Goal: Find specific page/section: Find specific page/section

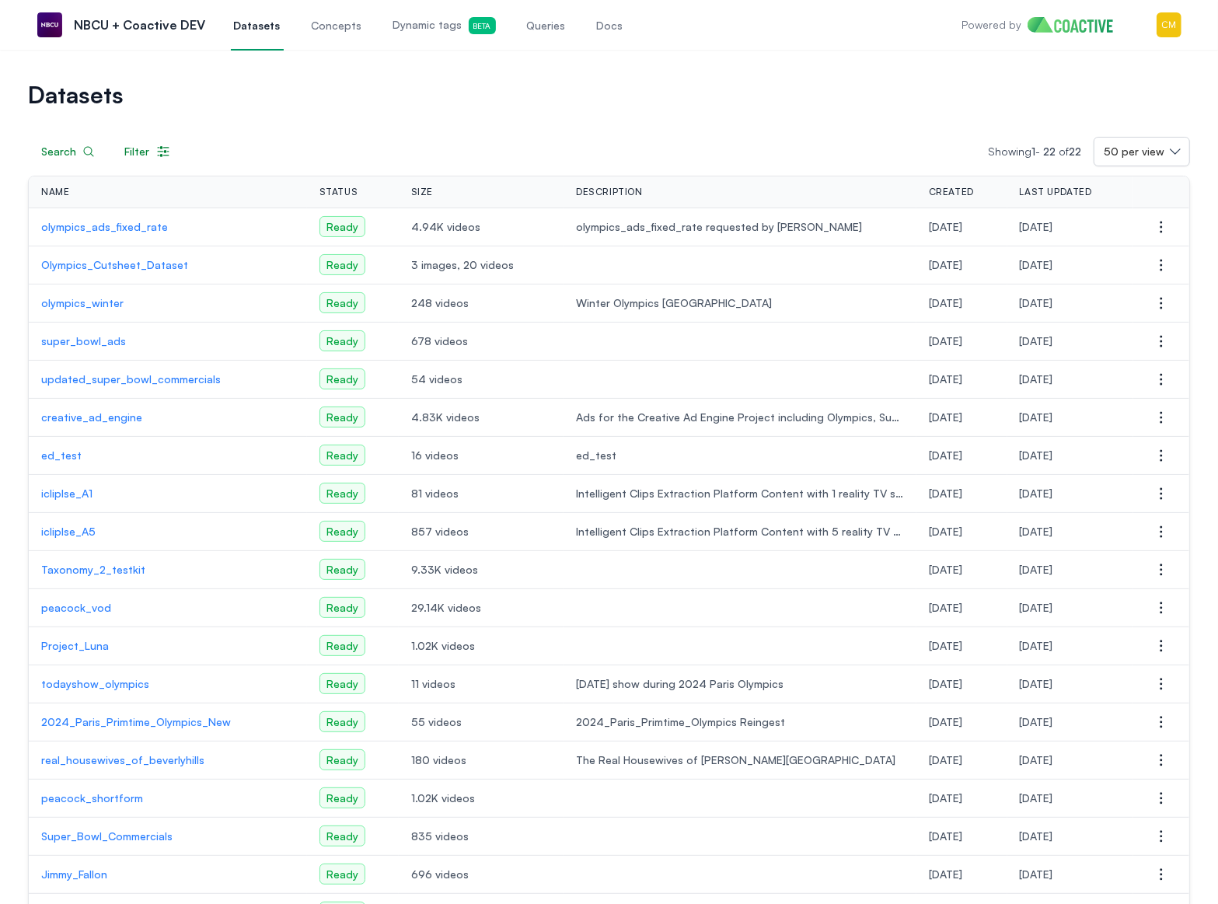
click at [256, 30] on span "Datasets" at bounding box center [257, 26] width 47 height 16
click at [58, 605] on p "peacock_vod" at bounding box center [167, 608] width 253 height 16
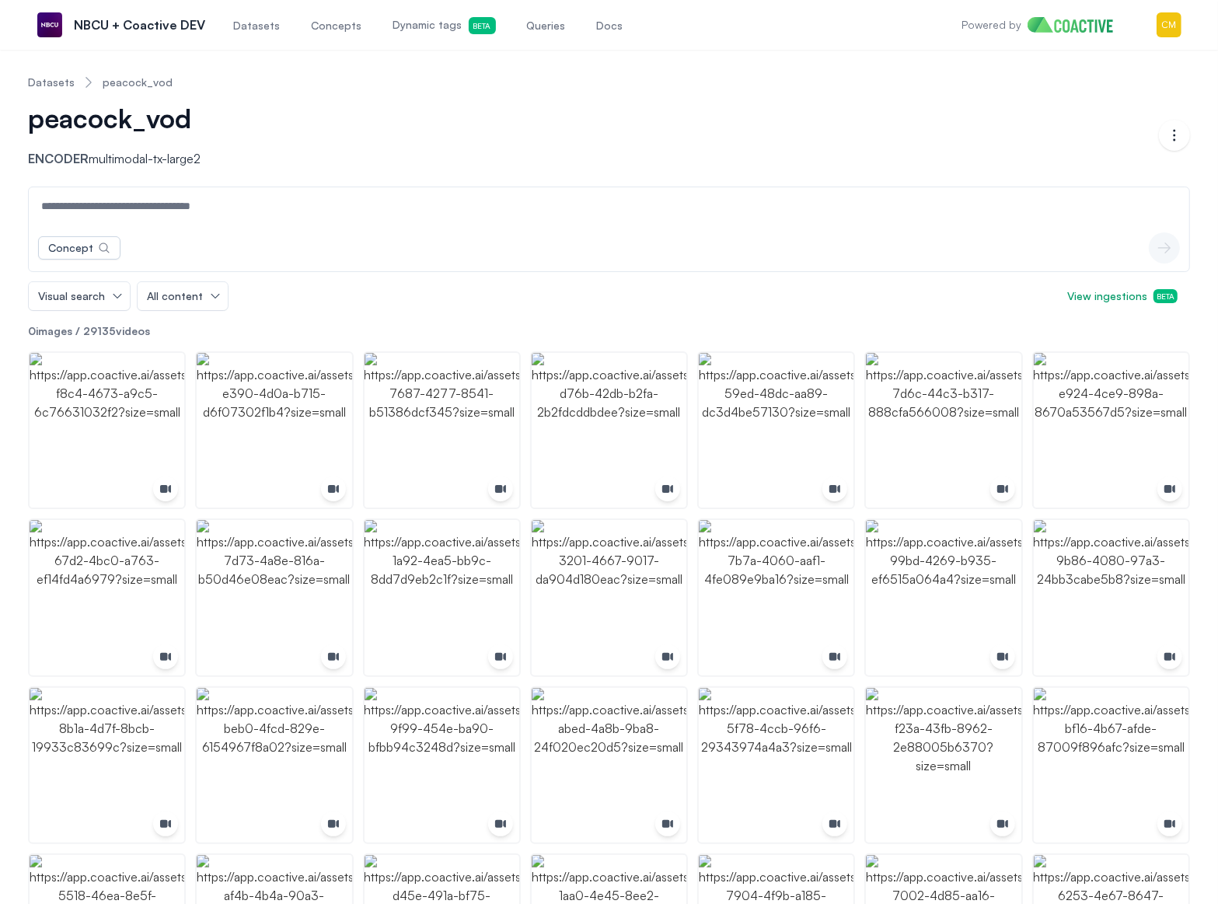
click at [164, 220] on input at bounding box center [609, 205] width 1154 height 37
type input "*******"
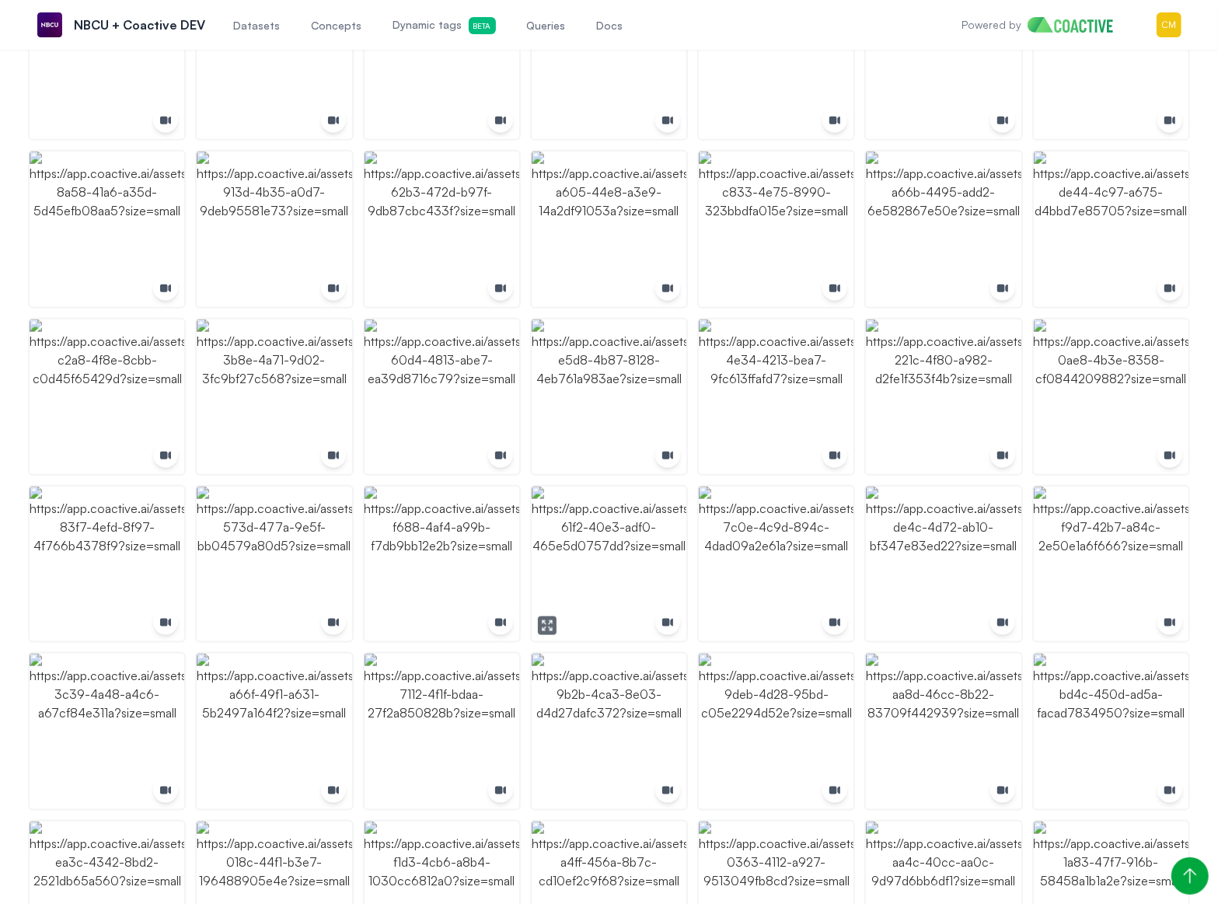
scroll to position [1079, 0]
click at [284, 382] on img "button" at bounding box center [274, 394] width 155 height 155
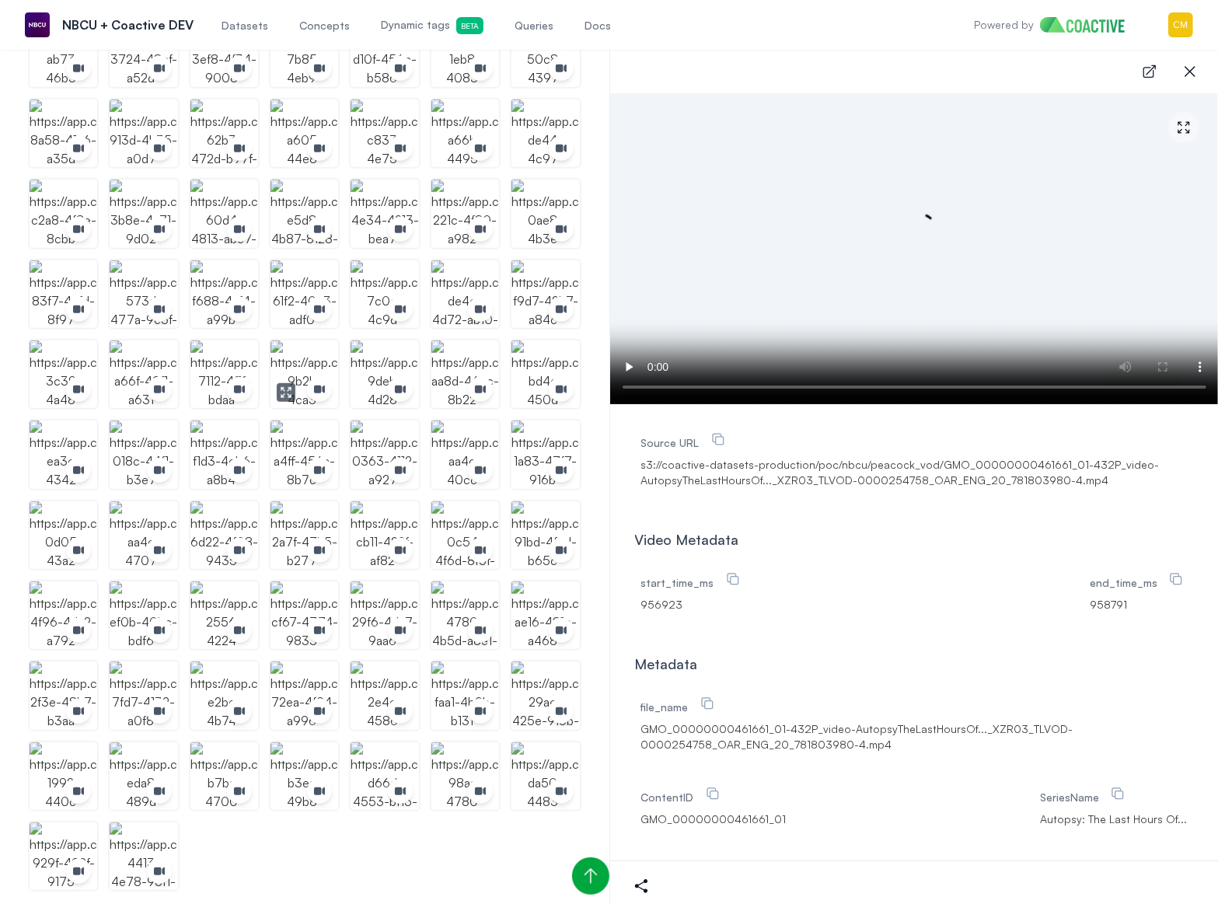
scroll to position [694, 0]
click at [1185, 76] on icon "button" at bounding box center [1189, 71] width 11 height 11
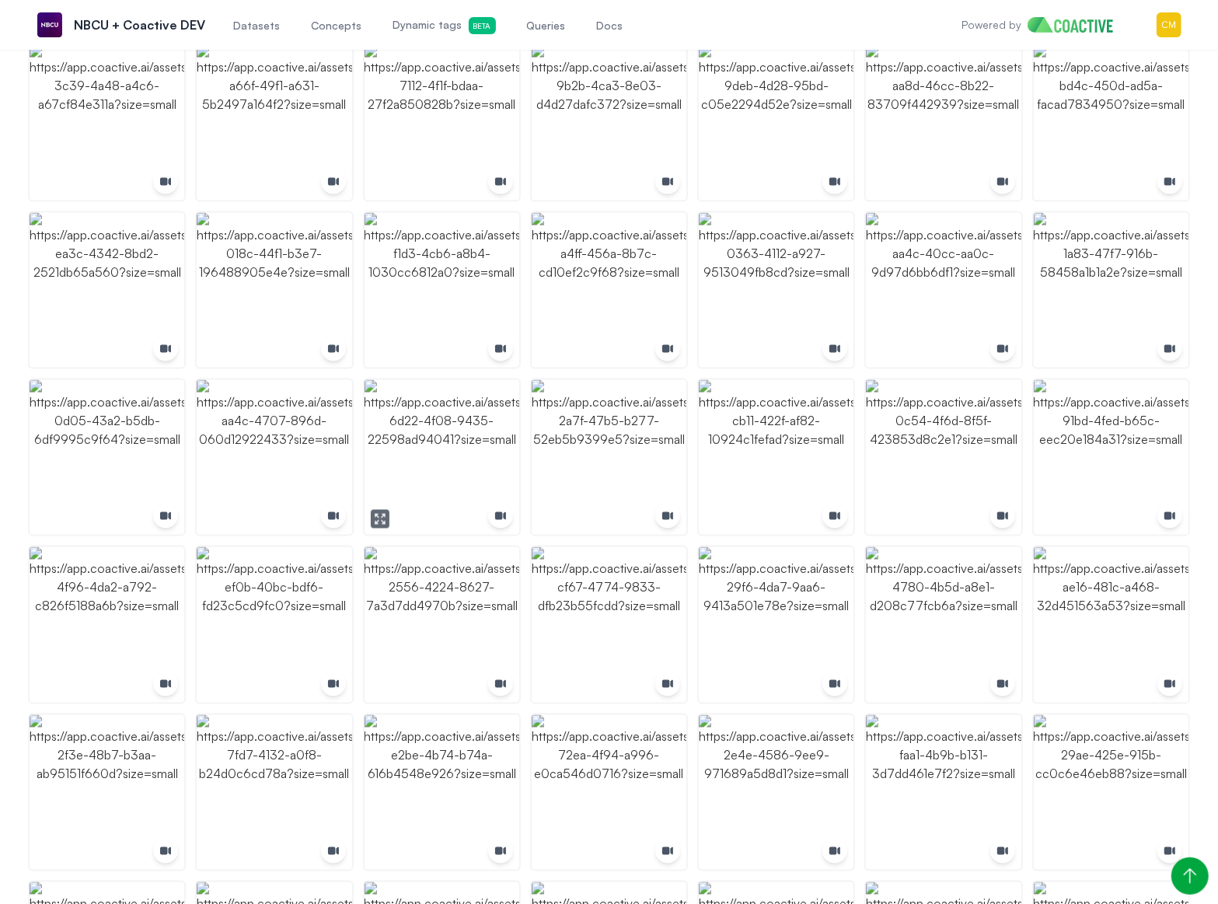
scroll to position [1999, 0]
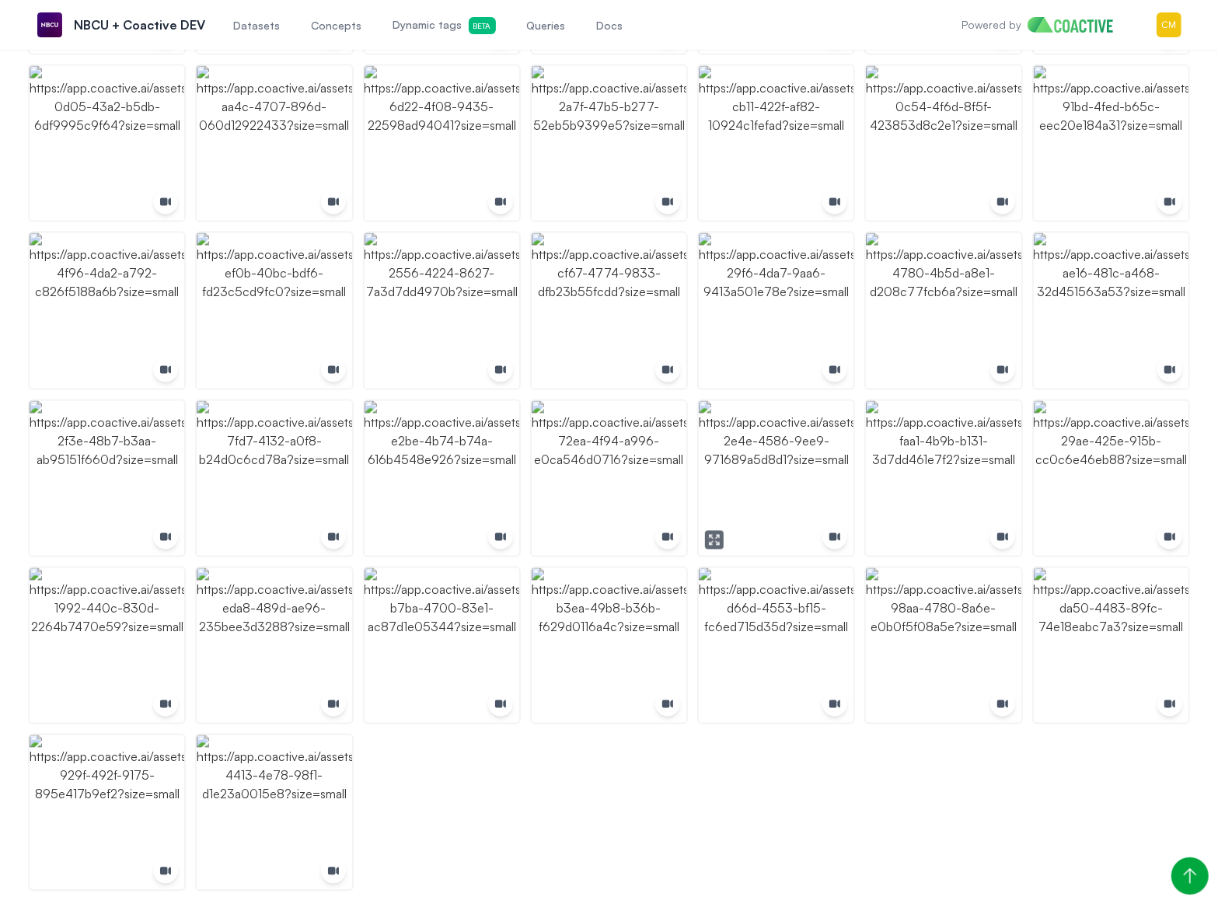
click at [759, 465] on img "button" at bounding box center [776, 478] width 155 height 155
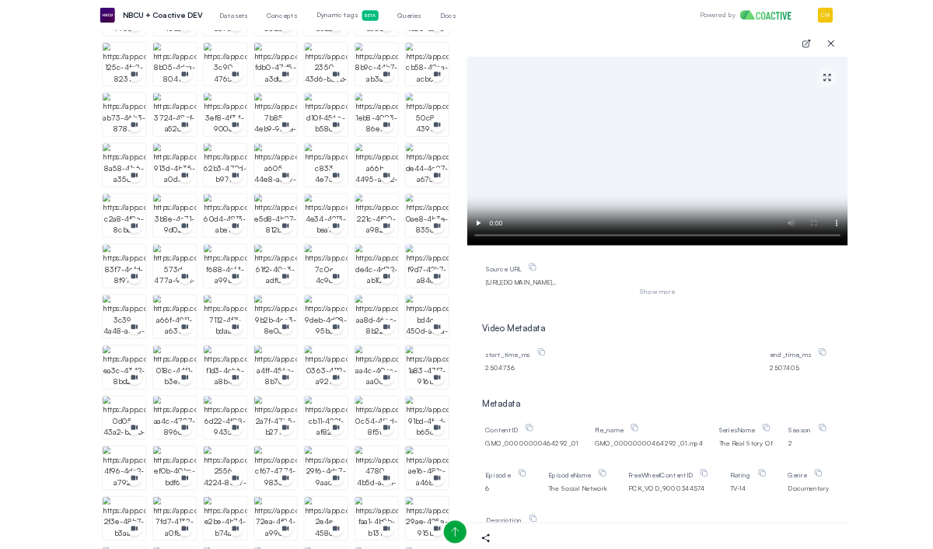
scroll to position [580, 0]
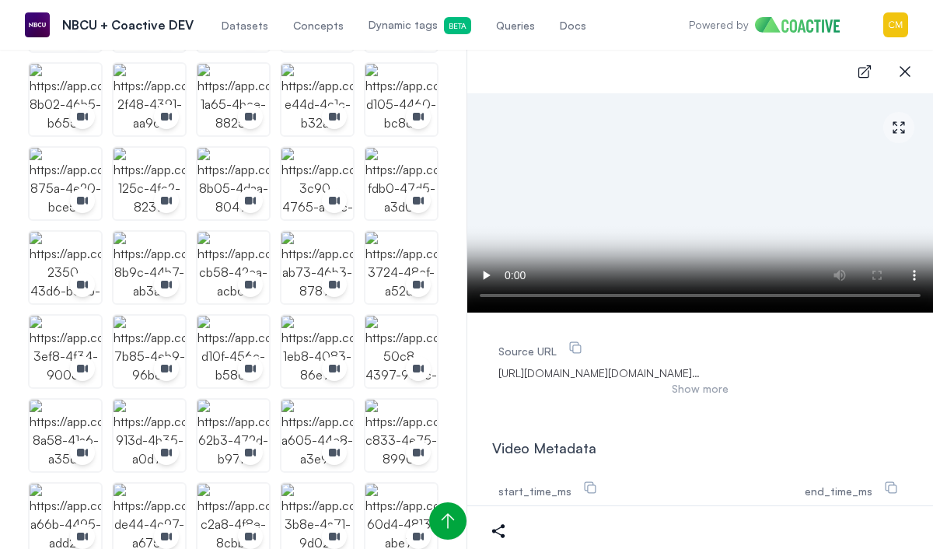
click at [242, 30] on span "Datasets" at bounding box center [245, 26] width 47 height 16
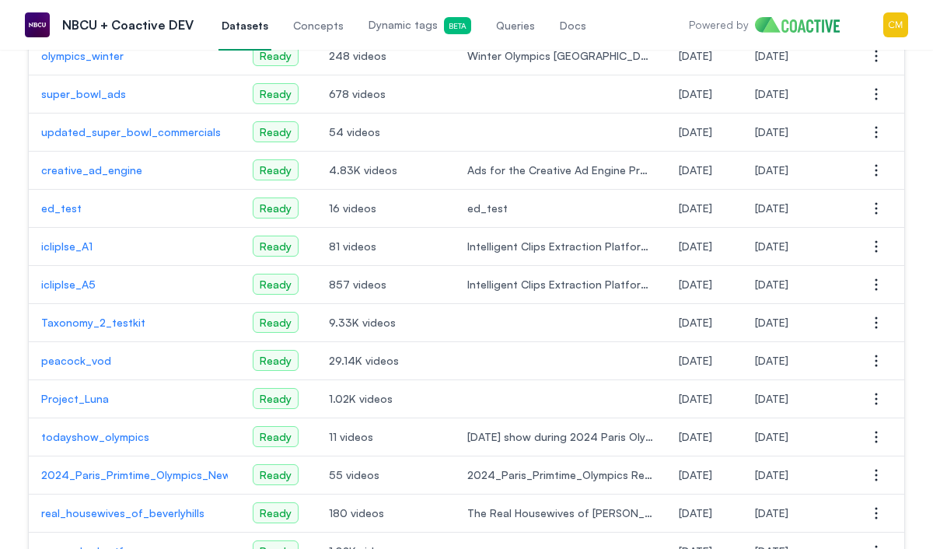
scroll to position [249, 0]
click at [73, 354] on p "peacock_vod" at bounding box center [134, 359] width 187 height 16
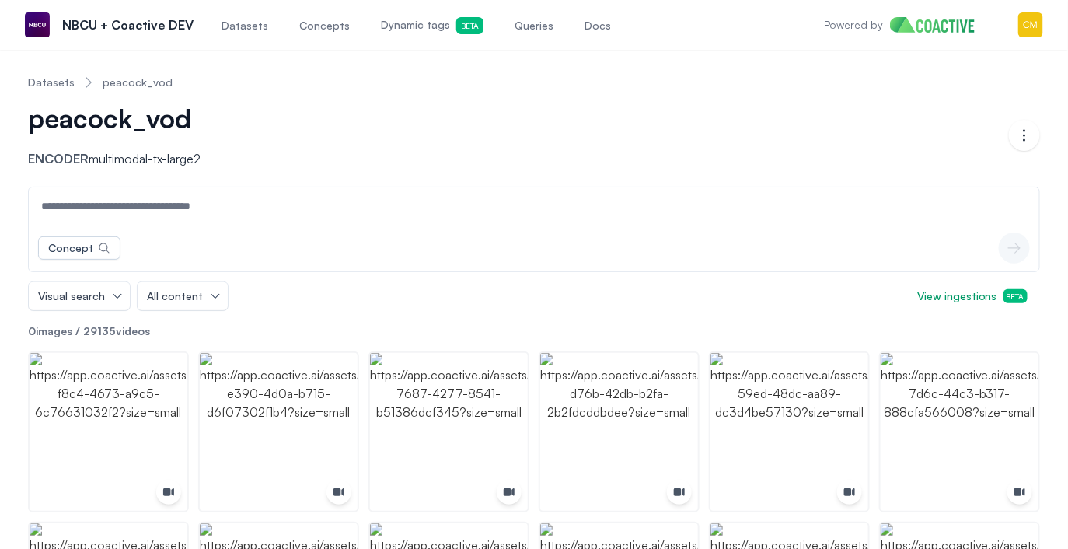
click at [251, 216] on input at bounding box center [534, 205] width 1004 height 37
type input "*****"
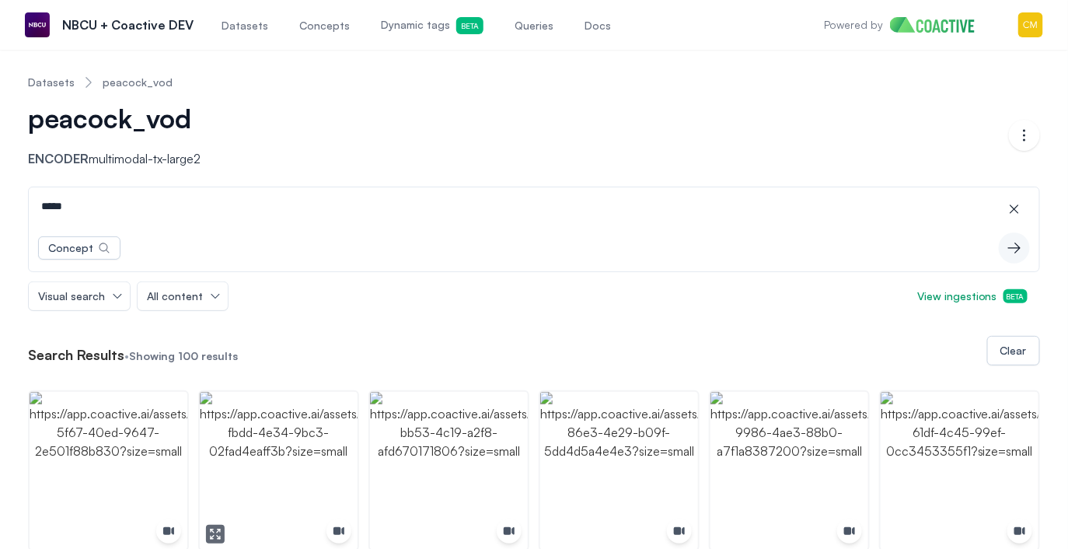
click at [304, 449] on img "button" at bounding box center [279, 471] width 158 height 158
